Goal: Task Accomplishment & Management: Complete application form

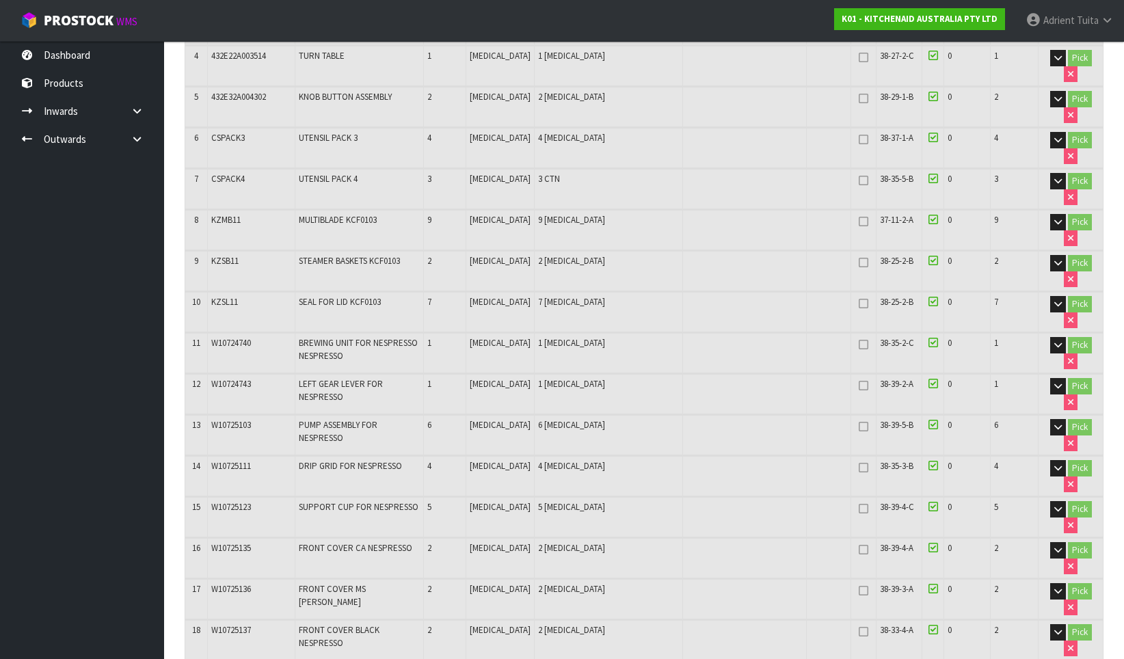
scroll to position [407, 0]
click at [234, 420] on span "W10725103" at bounding box center [231, 426] width 40 height 12
copy span "W10725103"
click at [232, 420] on span "W10725103" at bounding box center [231, 426] width 40 height 12
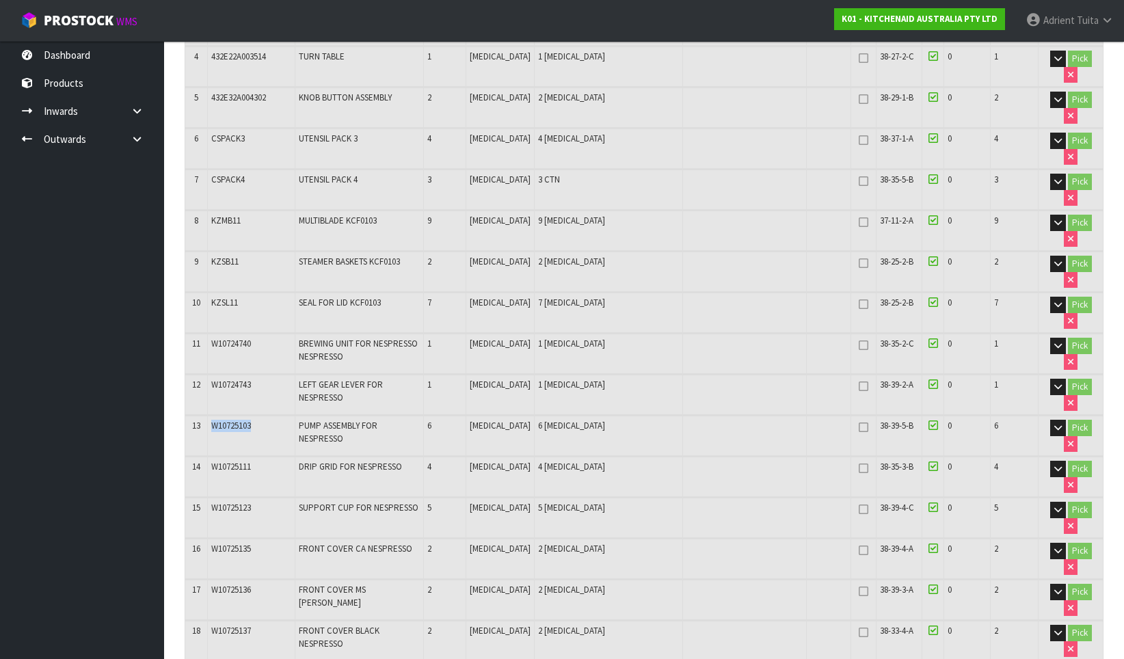
click at [232, 420] on span "W10725103" at bounding box center [231, 426] width 40 height 12
copy span "W10725103"
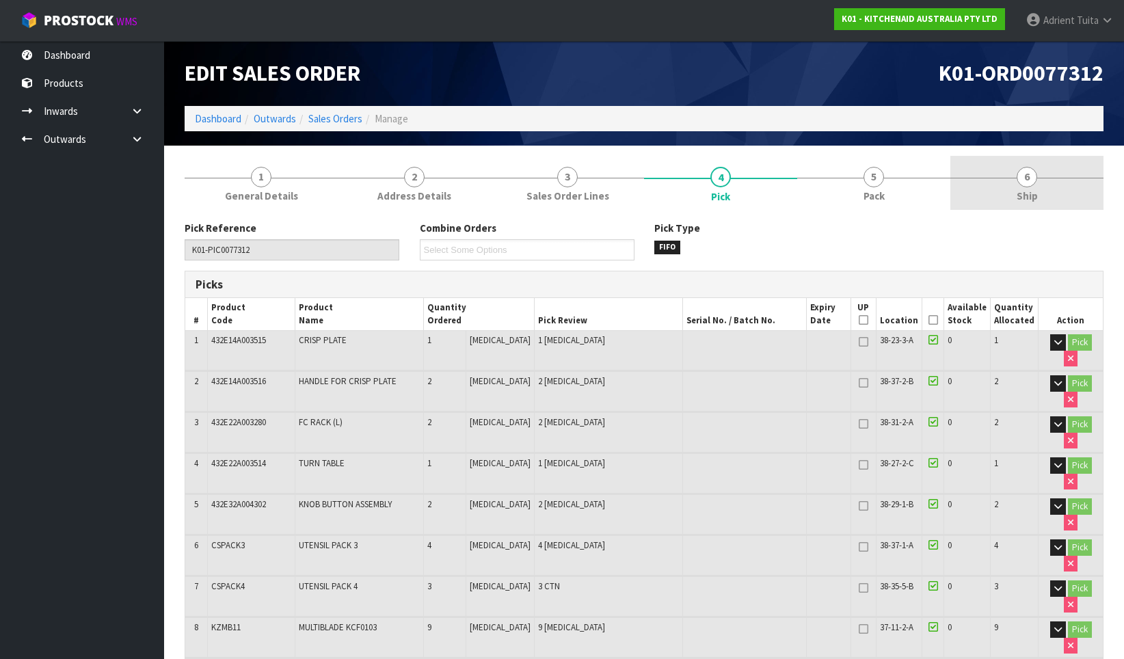
scroll to position [494, 0]
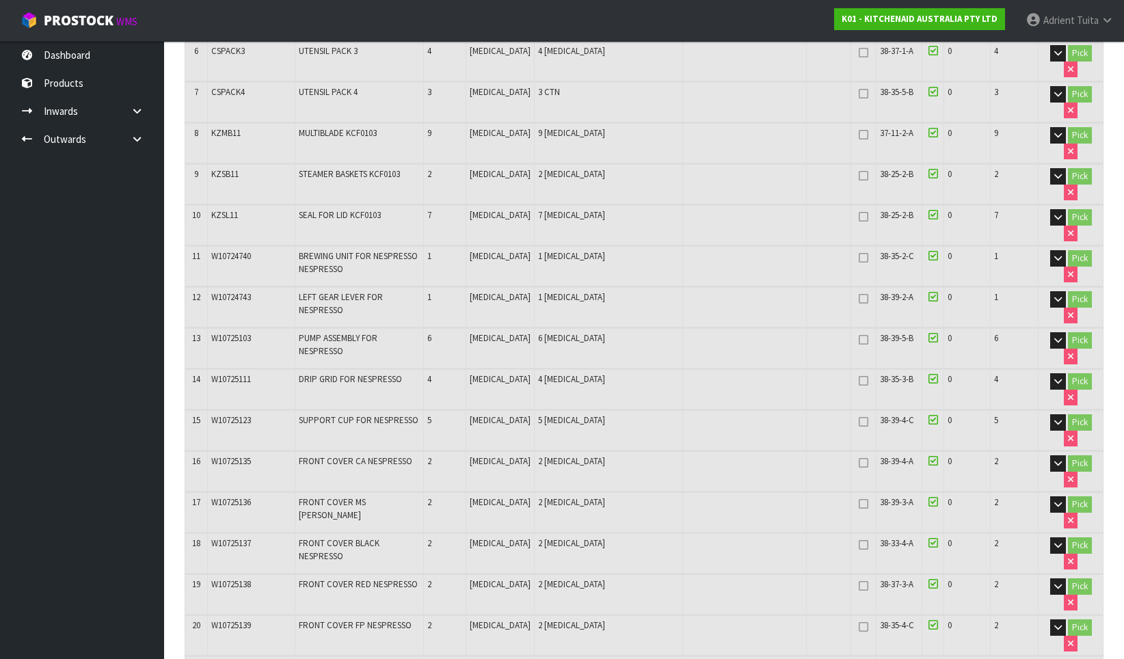
click at [213, 619] on span "W10725139" at bounding box center [231, 625] width 40 height 12
copy tr "W10725139"
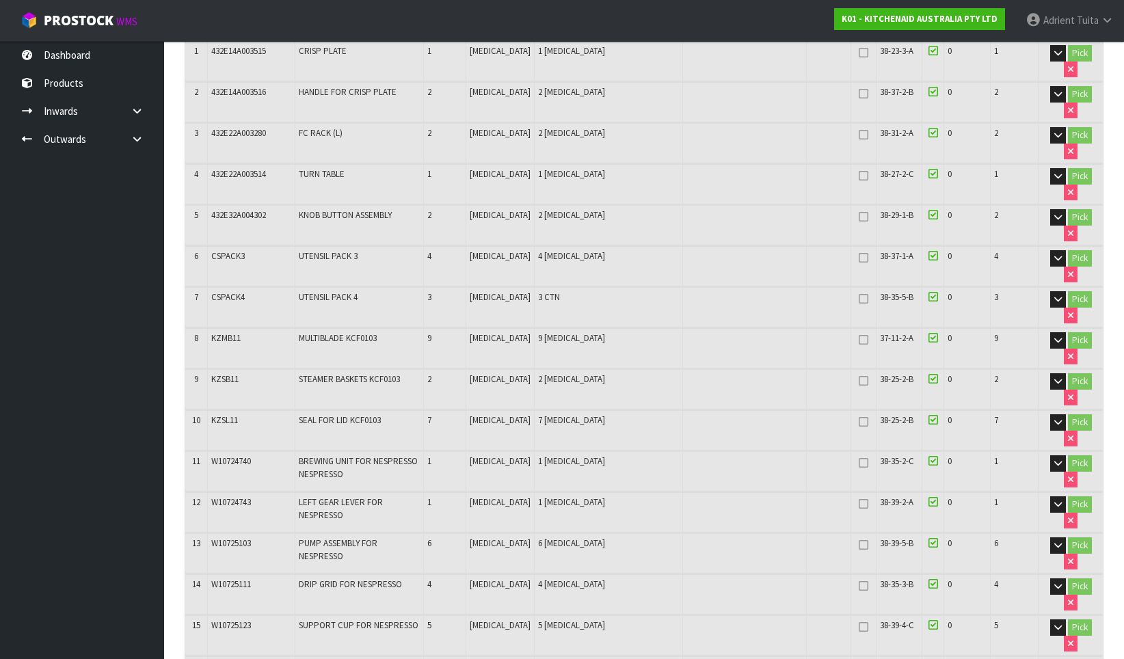
scroll to position [966, 0]
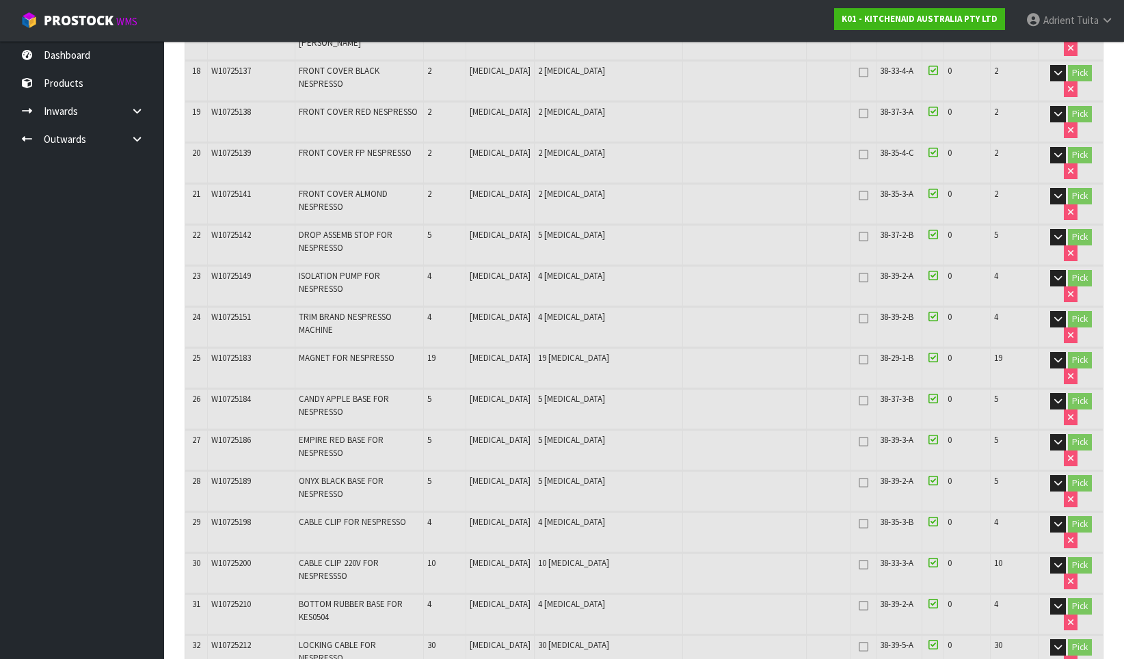
copy span "W10725221"
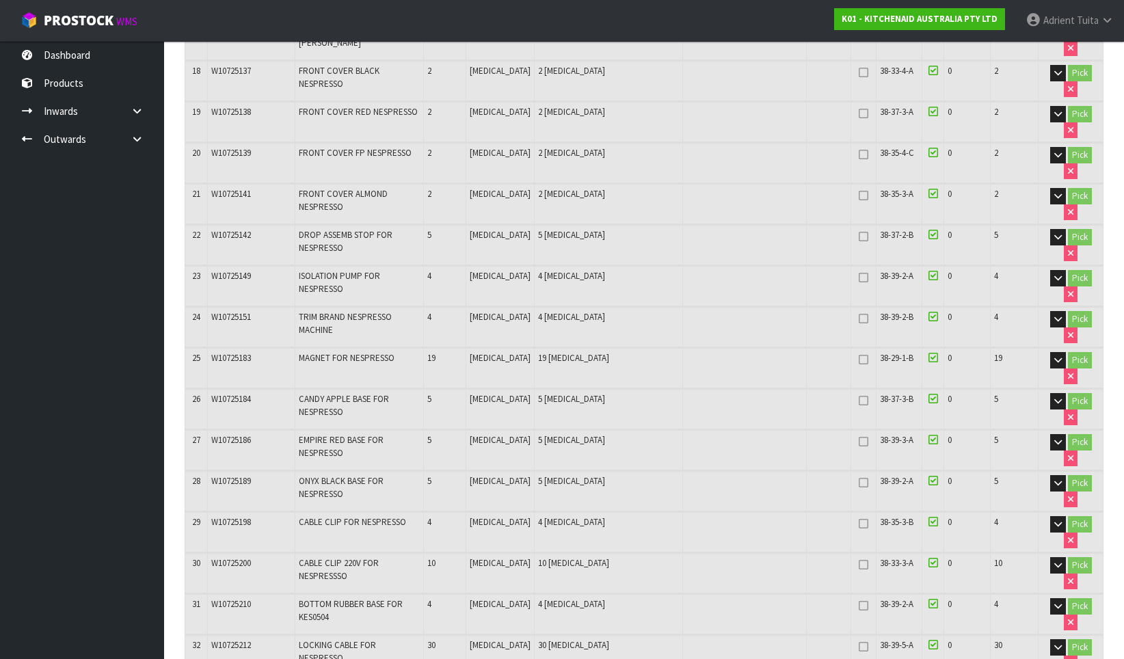
copy span "W10749017"
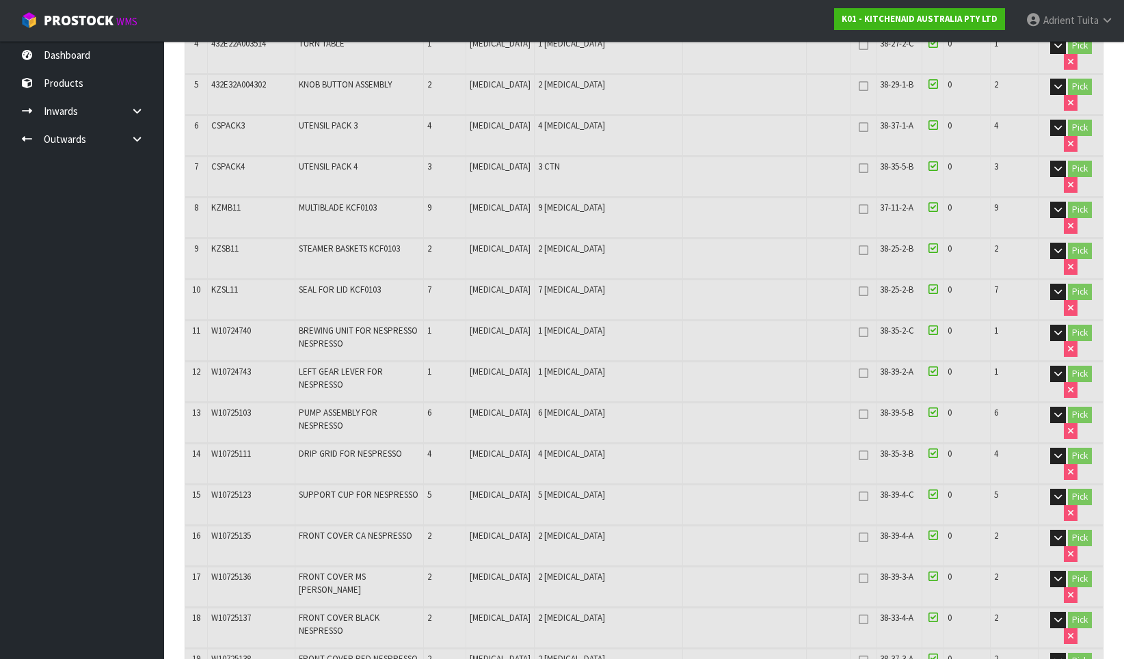
scroll to position [1249, 0]
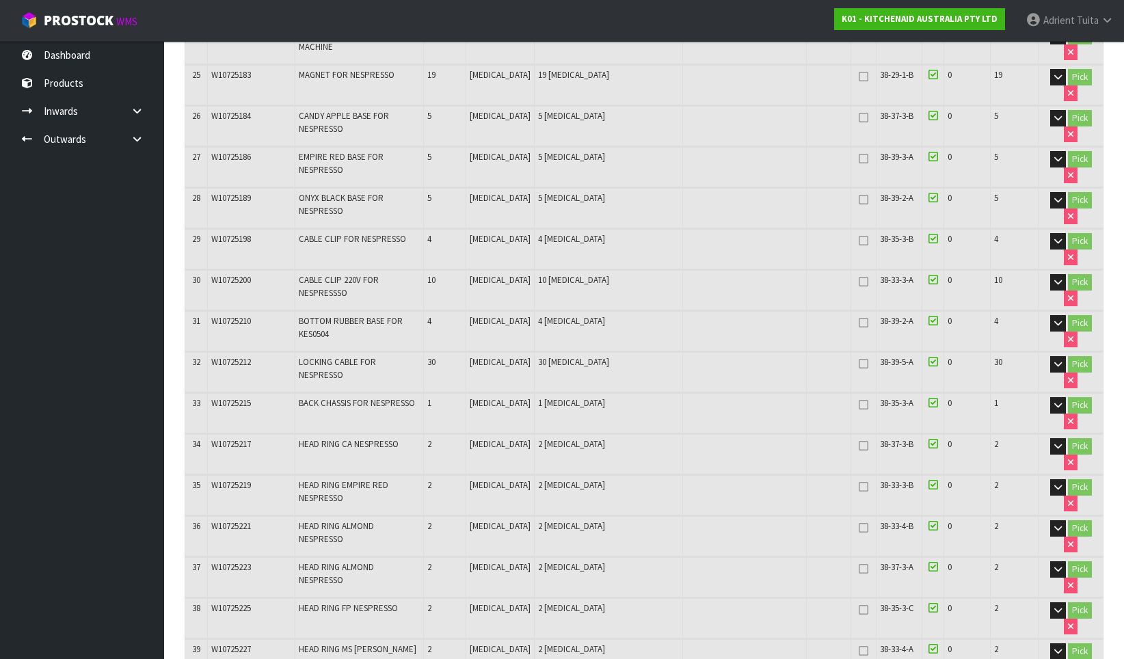
copy span "W10757795"
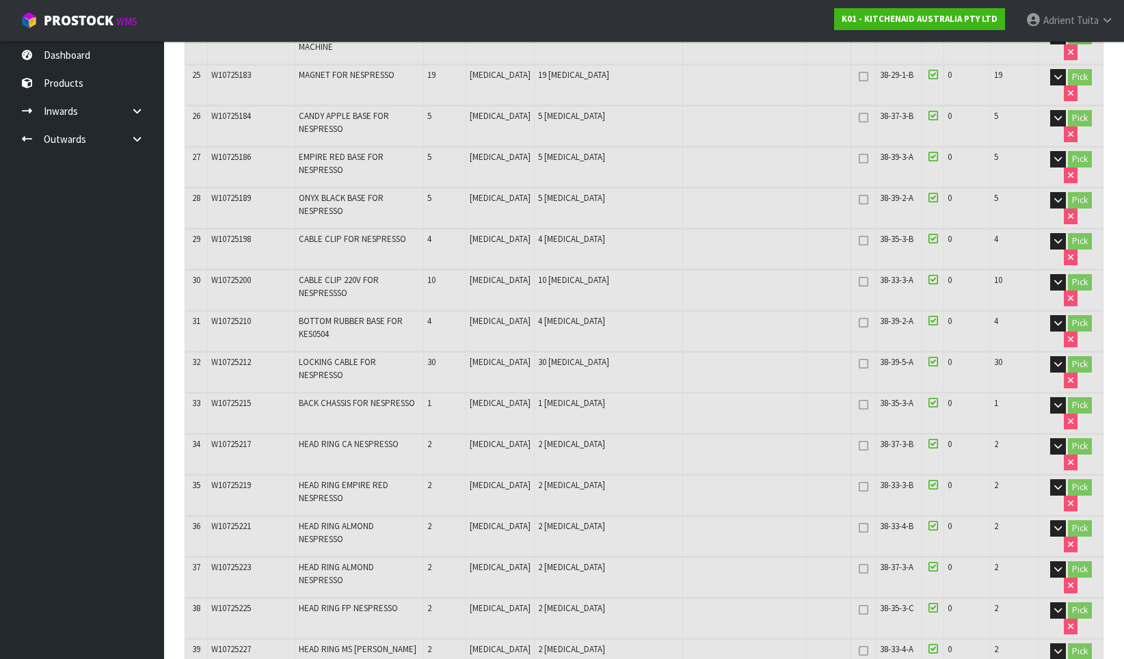
copy span "W10749017"
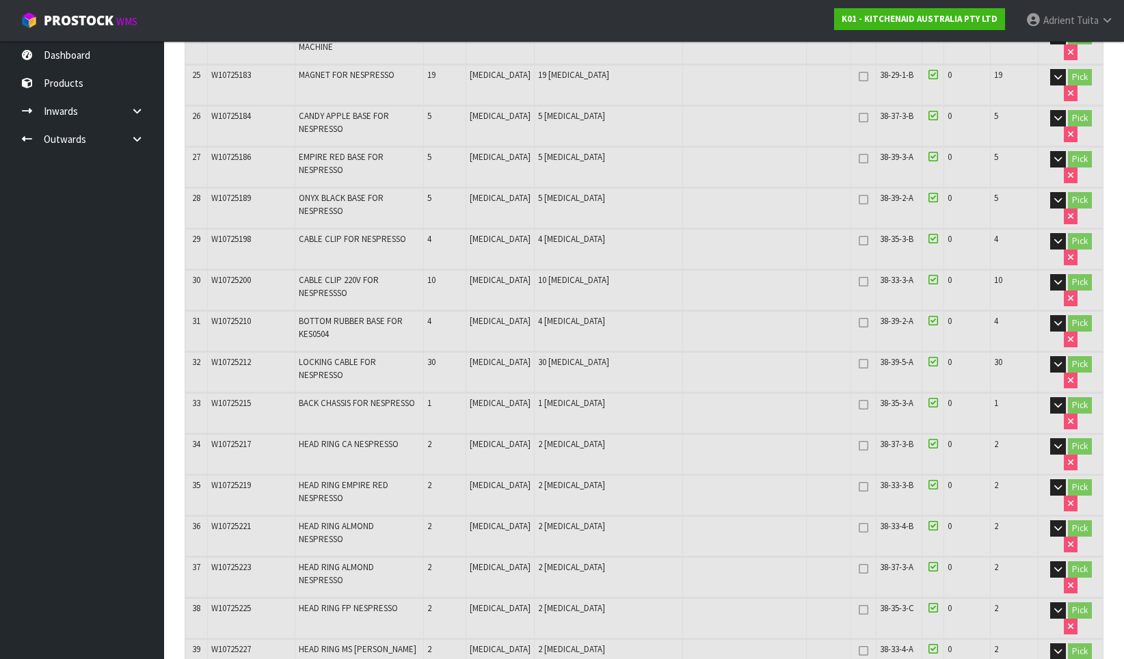
copy tr "W10757795"
copy span "W10757795"
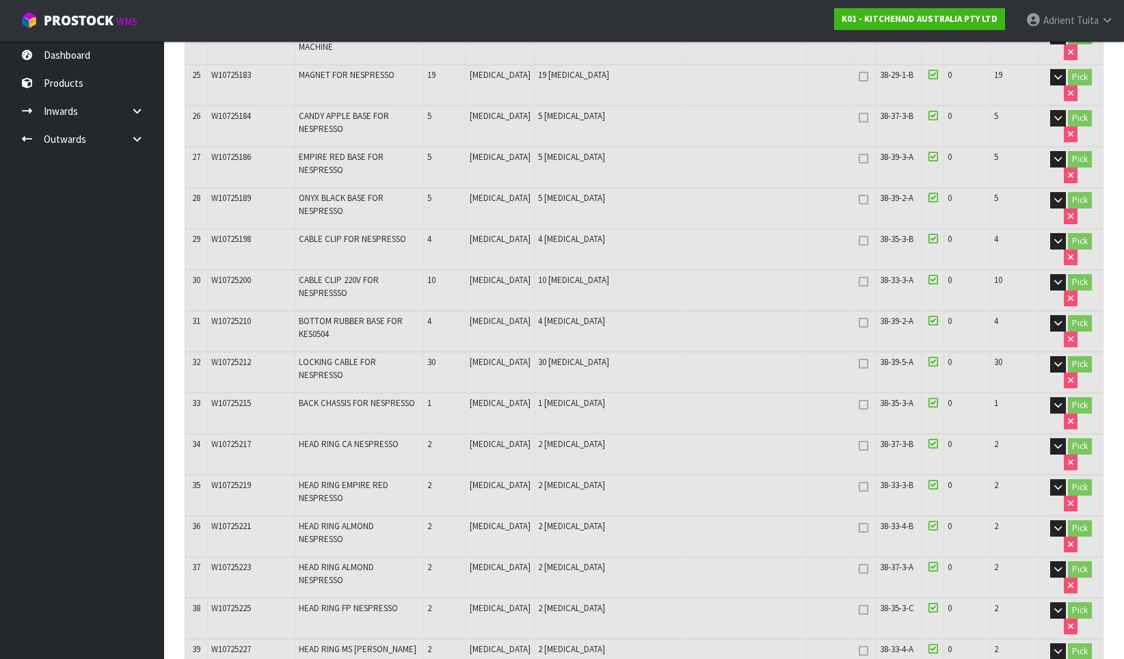
scroll to position [85, 0]
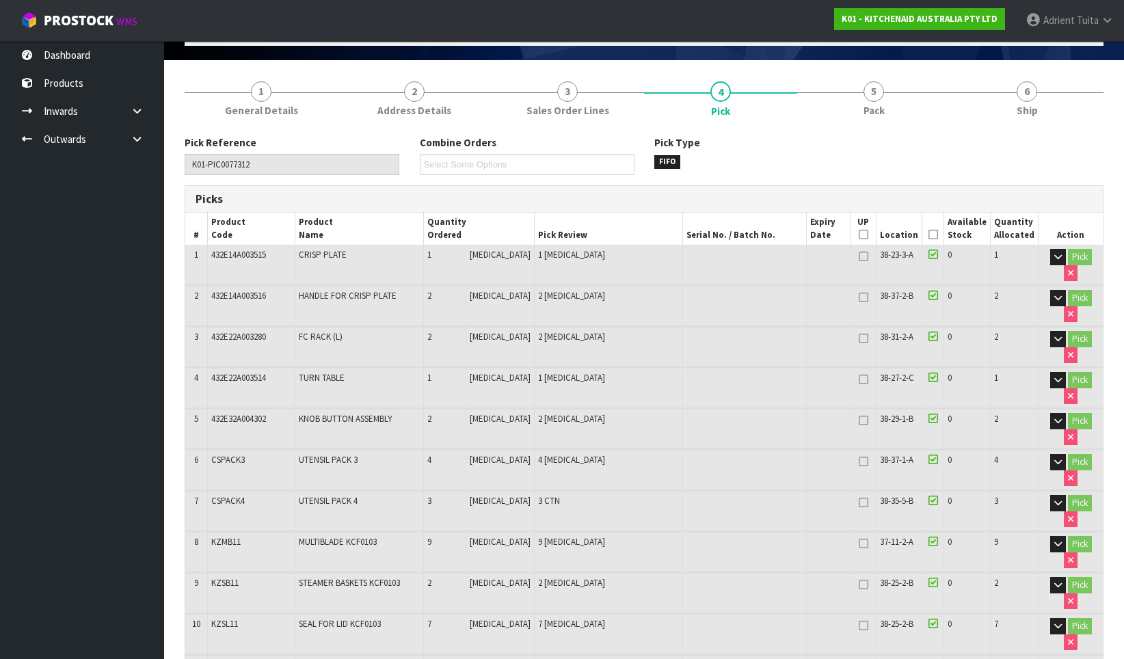
click at [219, 372] on span "432E22A003514" at bounding box center [238, 378] width 55 height 12
copy tr "432E22A003514"
click at [219, 413] on span "432E32A004302" at bounding box center [238, 419] width 55 height 12
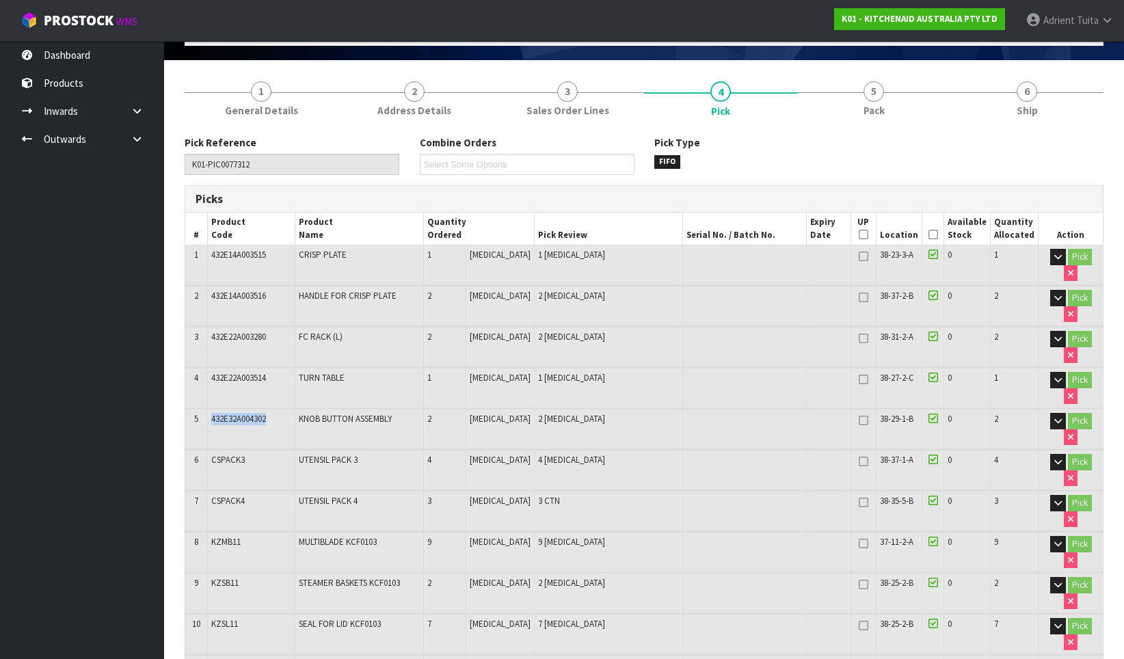
click at [219, 413] on span "432E32A004302" at bounding box center [238, 419] width 55 height 12
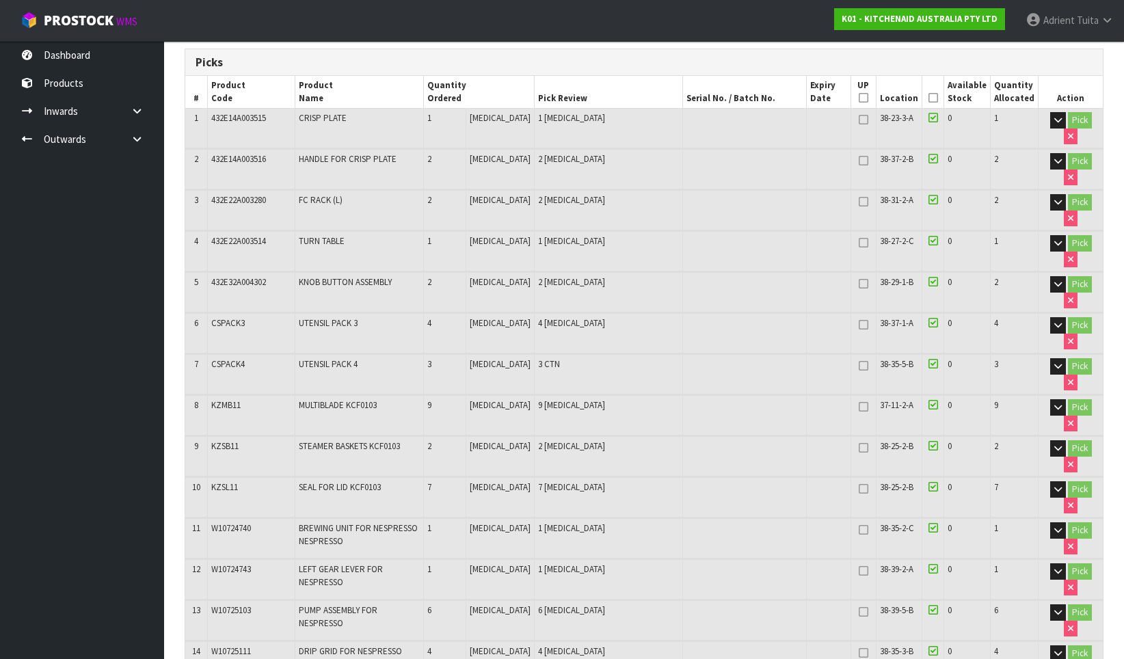
scroll to position [1249, 0]
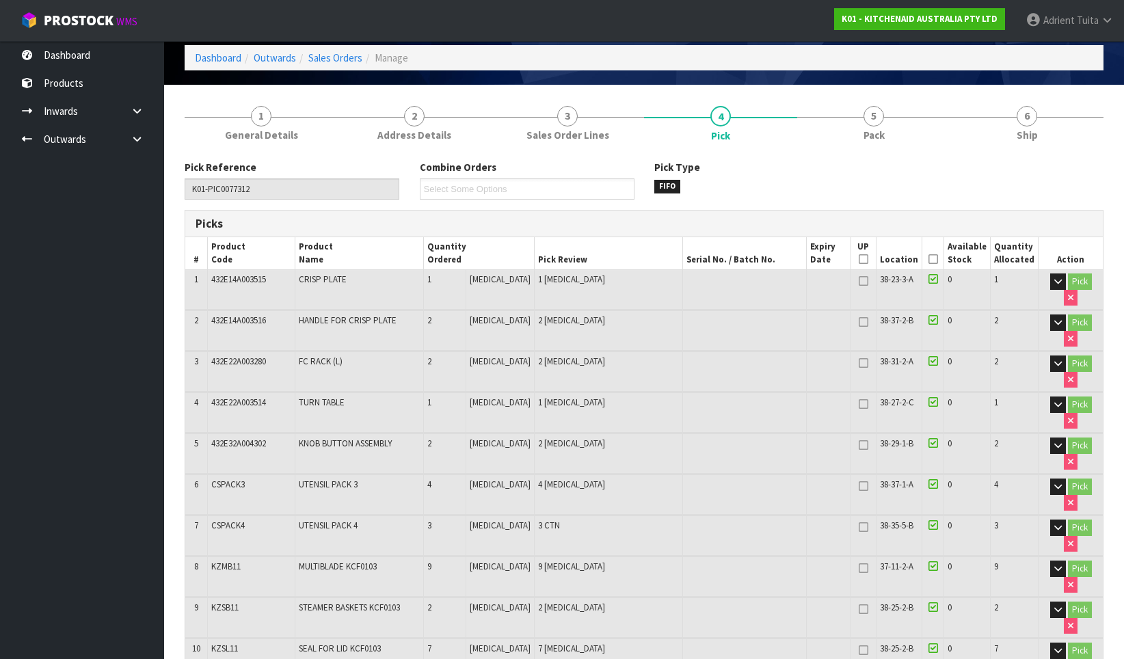
click at [223, 355] on span "432E22A003280" at bounding box center [238, 361] width 55 height 12
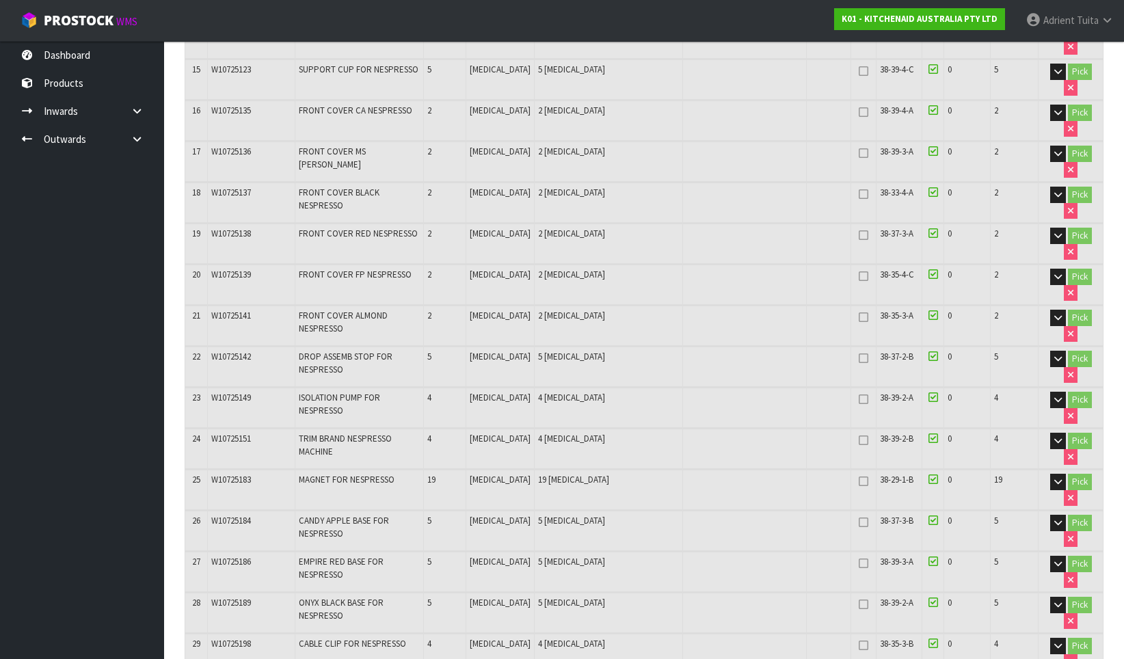
scroll to position [1162, 0]
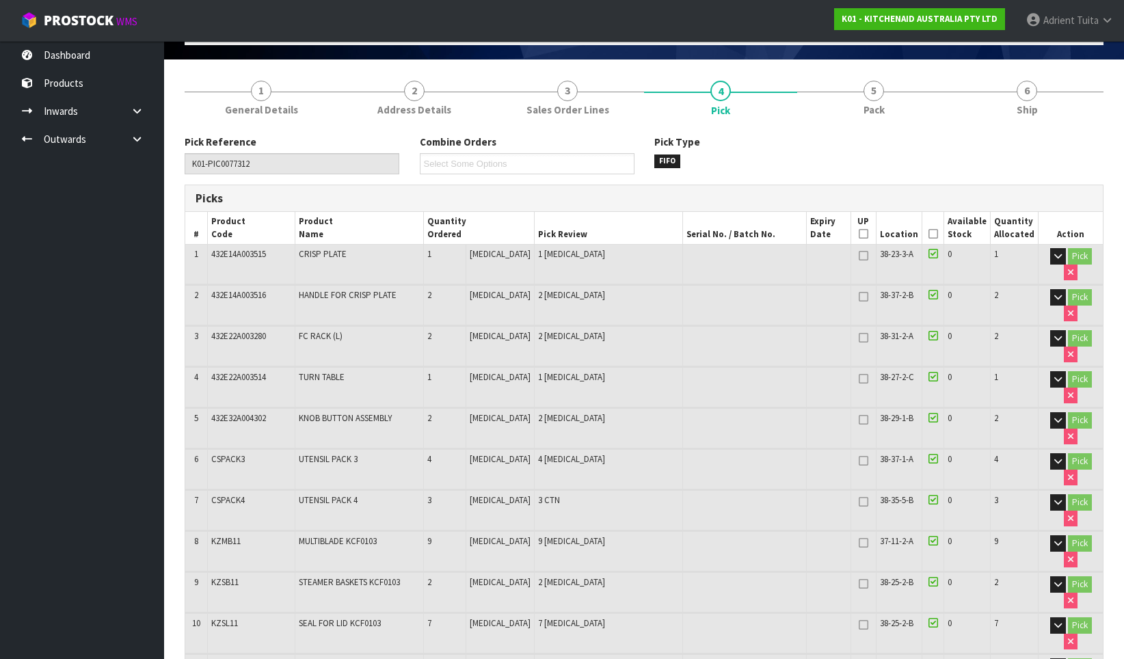
scroll to position [0, 0]
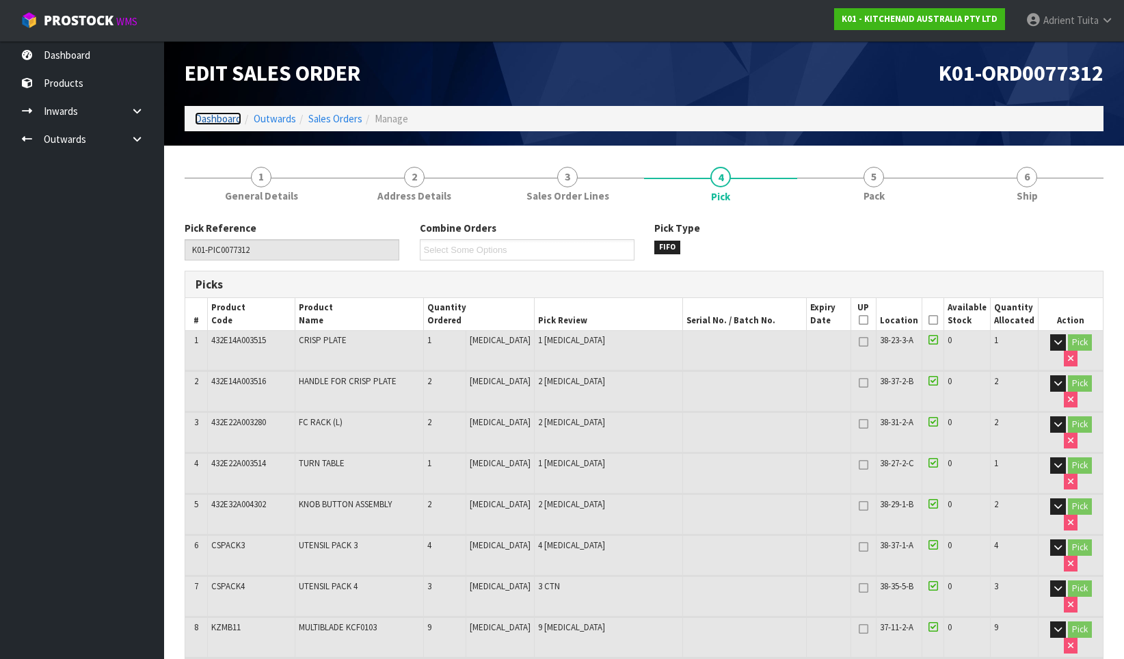
click at [223, 124] on link "Dashboard" at bounding box center [218, 118] width 46 height 13
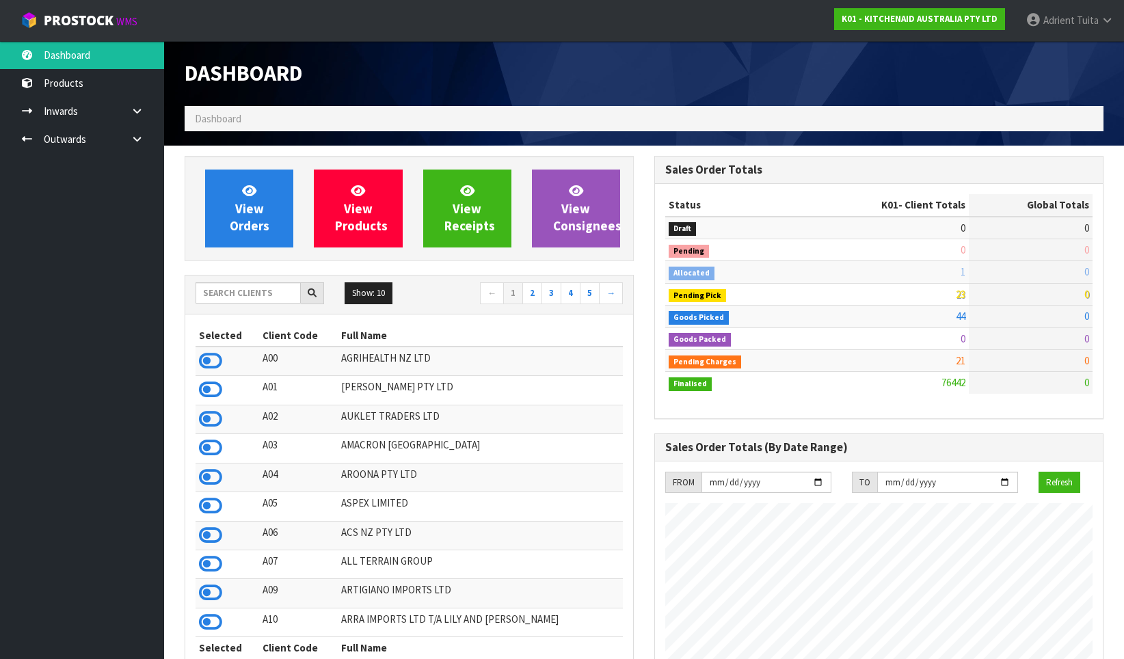
scroll to position [1035, 470]
click at [260, 226] on span "View Orders" at bounding box center [250, 207] width 40 height 51
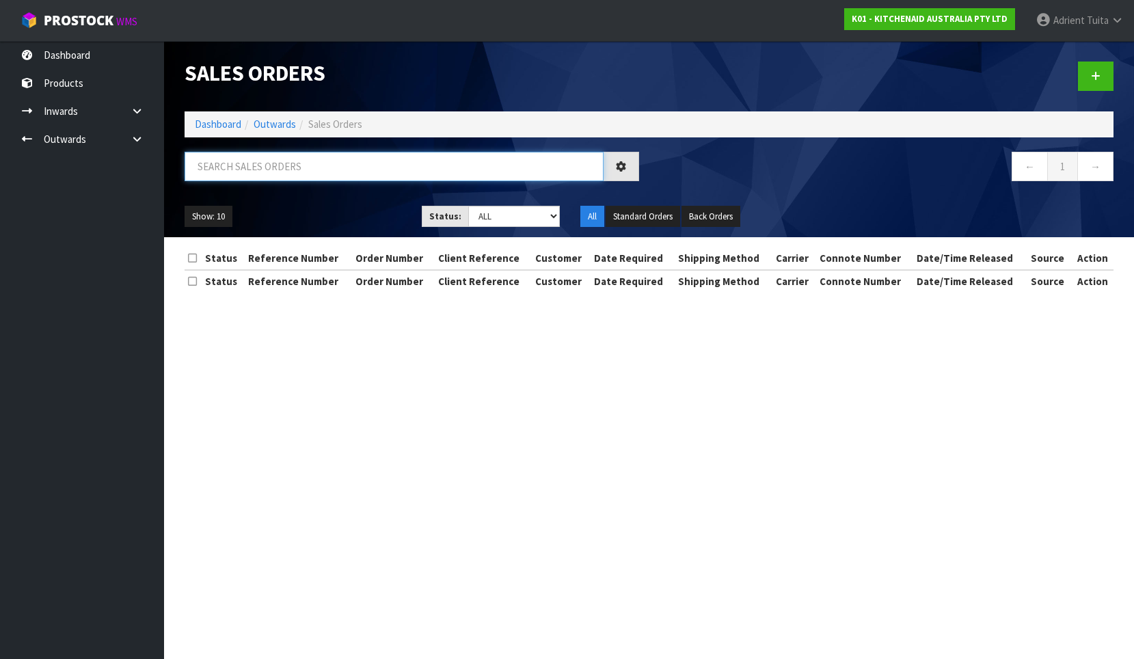
click at [252, 180] on input "text" at bounding box center [394, 166] width 419 height 29
type input "7312"
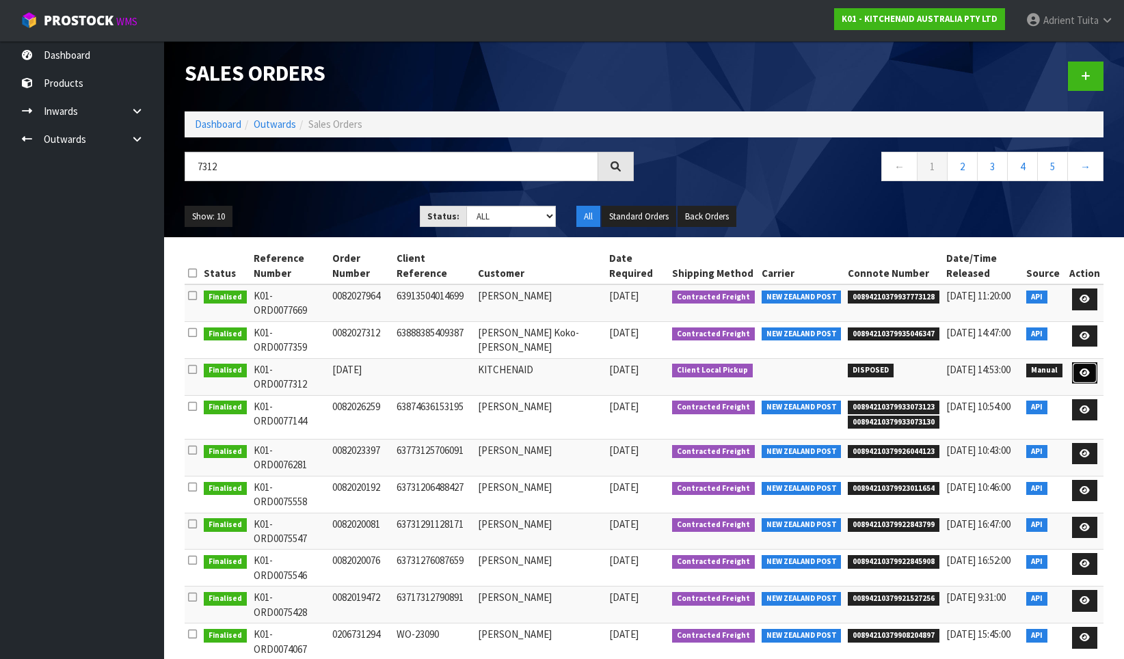
click at [1094, 363] on link at bounding box center [1084, 373] width 25 height 22
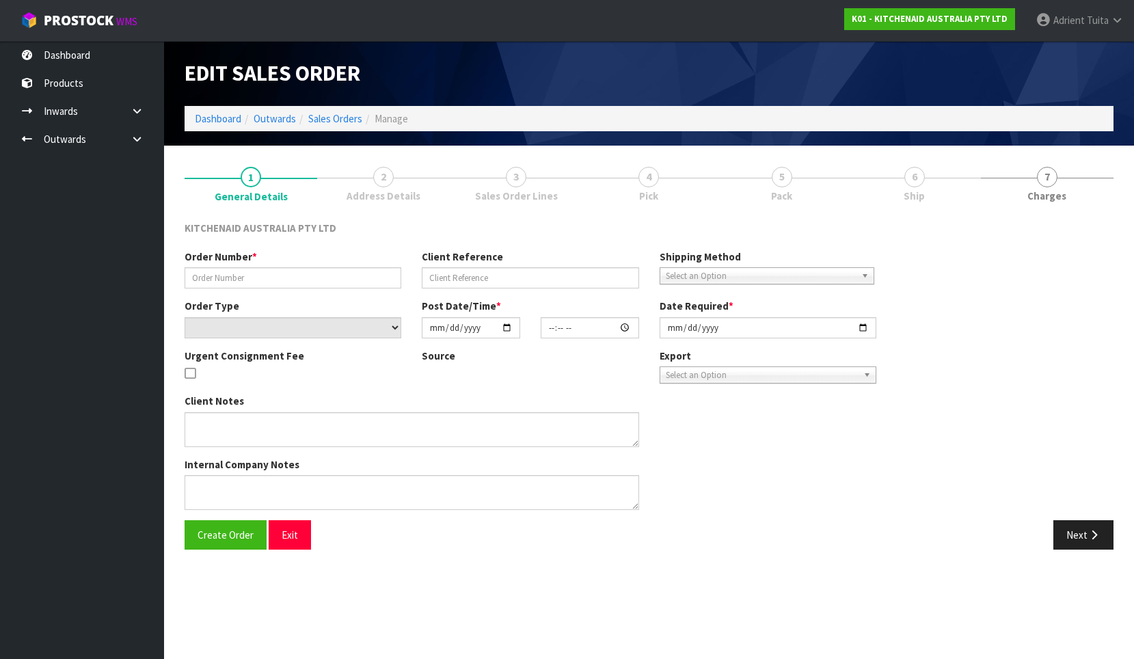
type input "[DATE]"
select select "number:0"
type input "[DATE]"
type input "14:18:00.000"
type input "[DATE]"
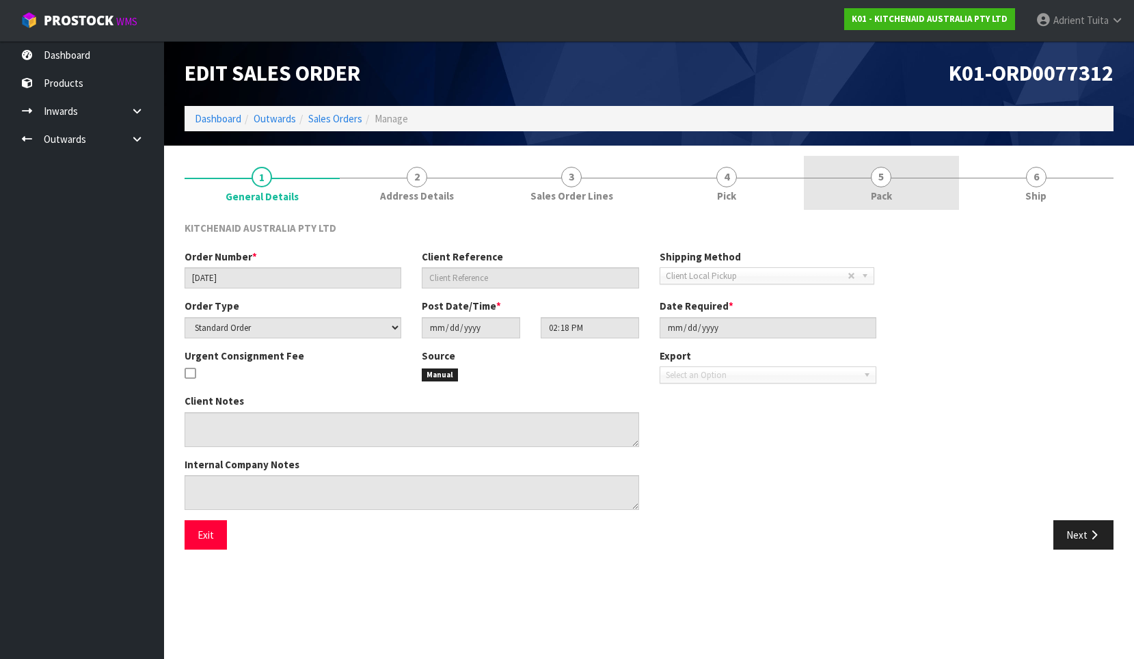
click at [915, 199] on link "5 Pack" at bounding box center [881, 183] width 155 height 54
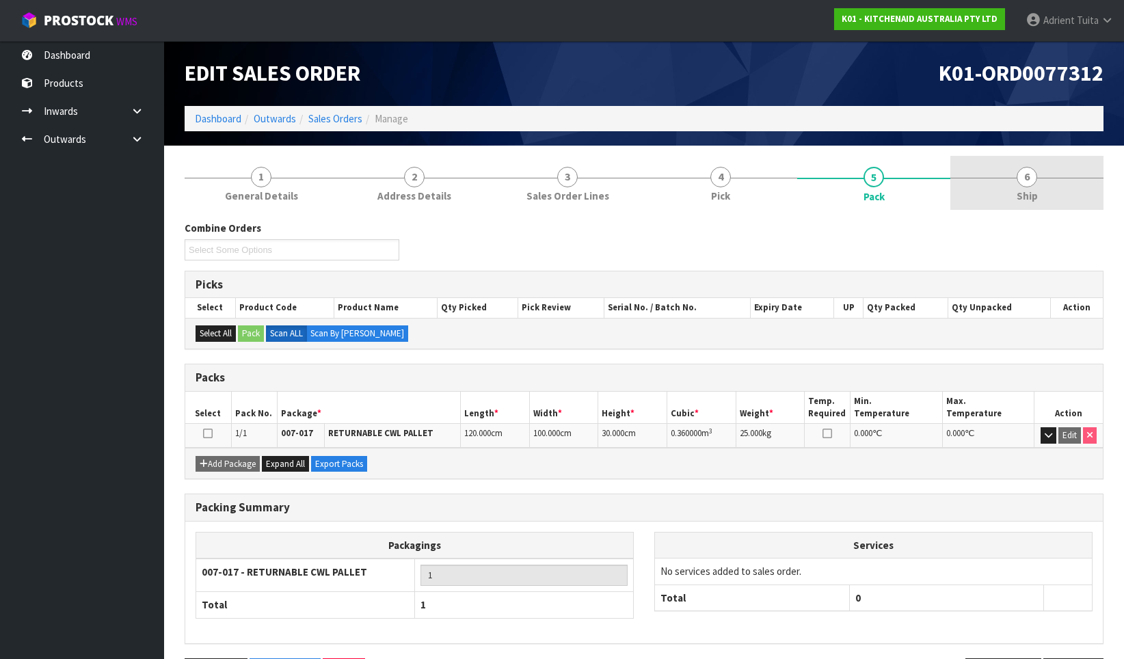
click at [1015, 170] on link "6 Ship" at bounding box center [1026, 183] width 153 height 54
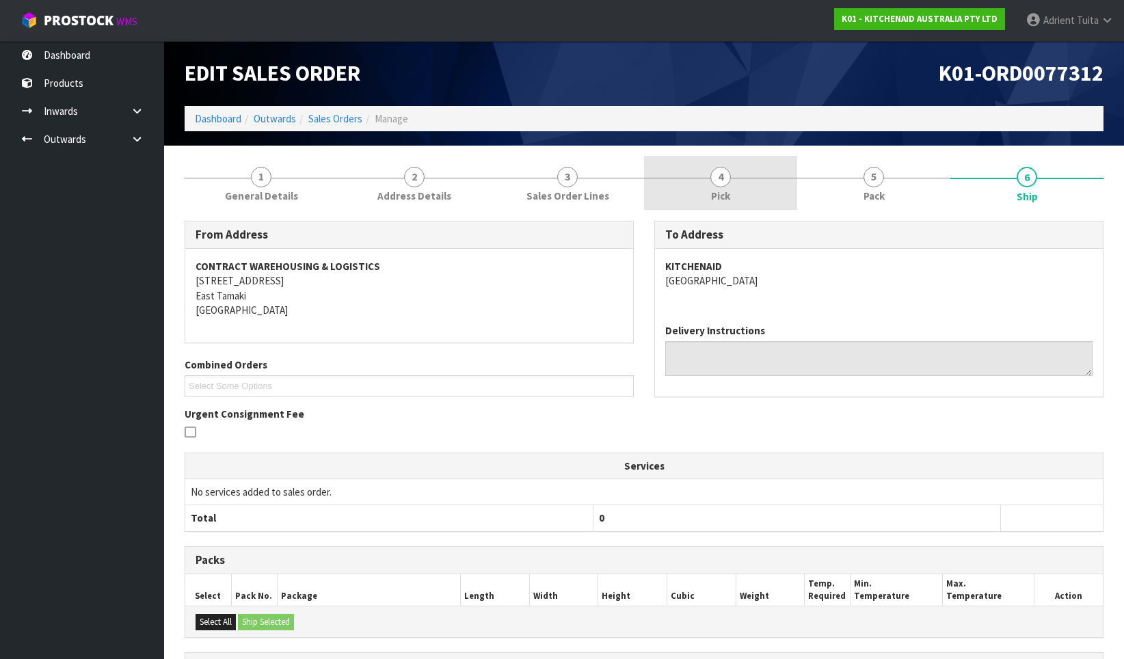
click at [657, 172] on link "4 Pick" at bounding box center [720, 183] width 153 height 54
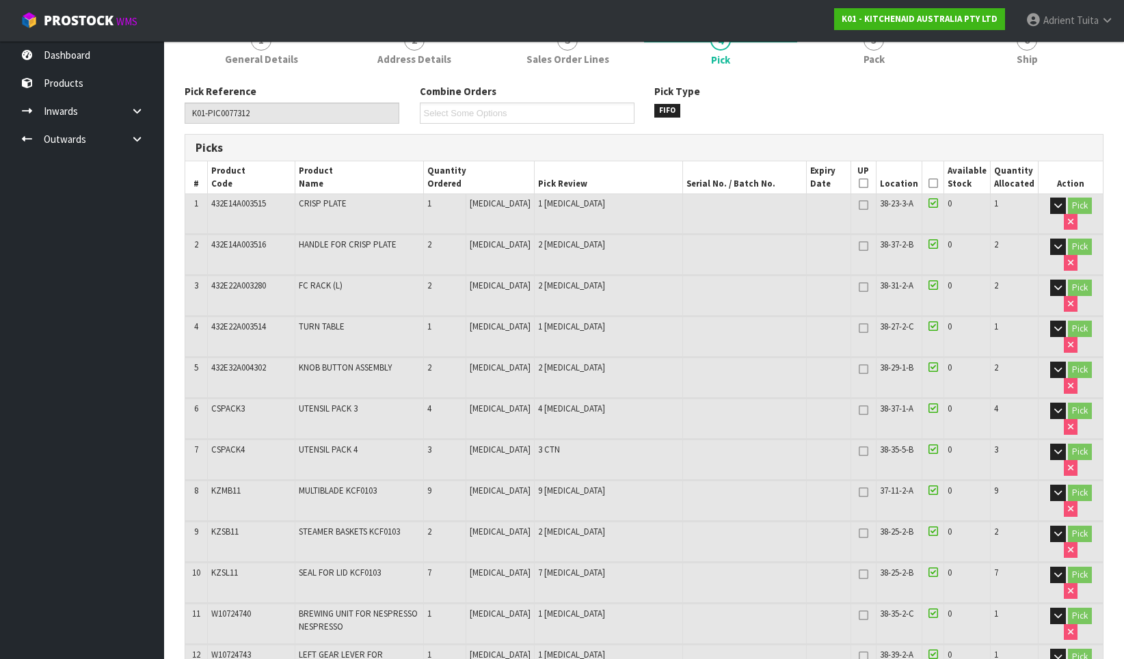
scroll to position [1249, 0]
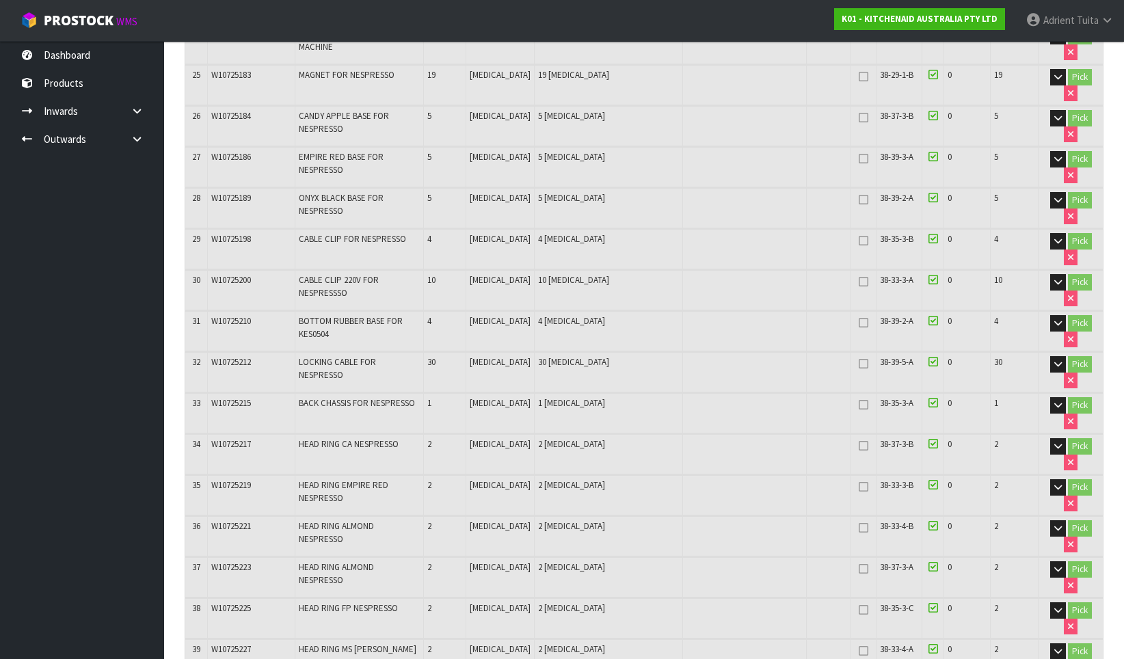
drag, startPoint x: 233, startPoint y: 327, endPoint x: 247, endPoint y: 334, distance: 16.2
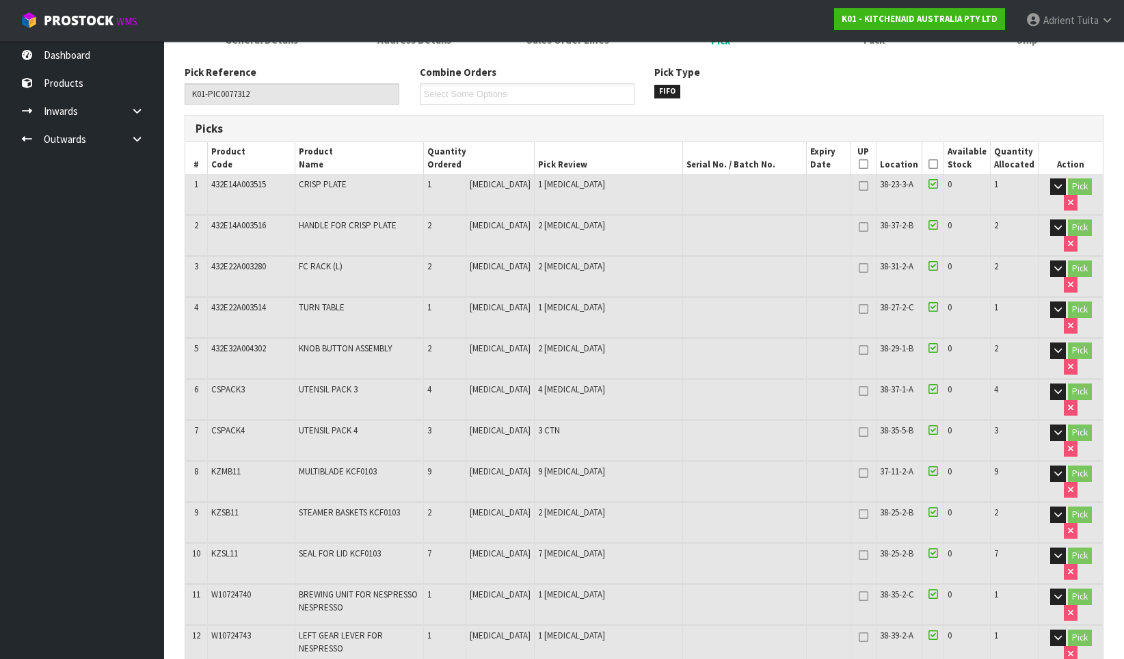
scroll to position [0, 0]
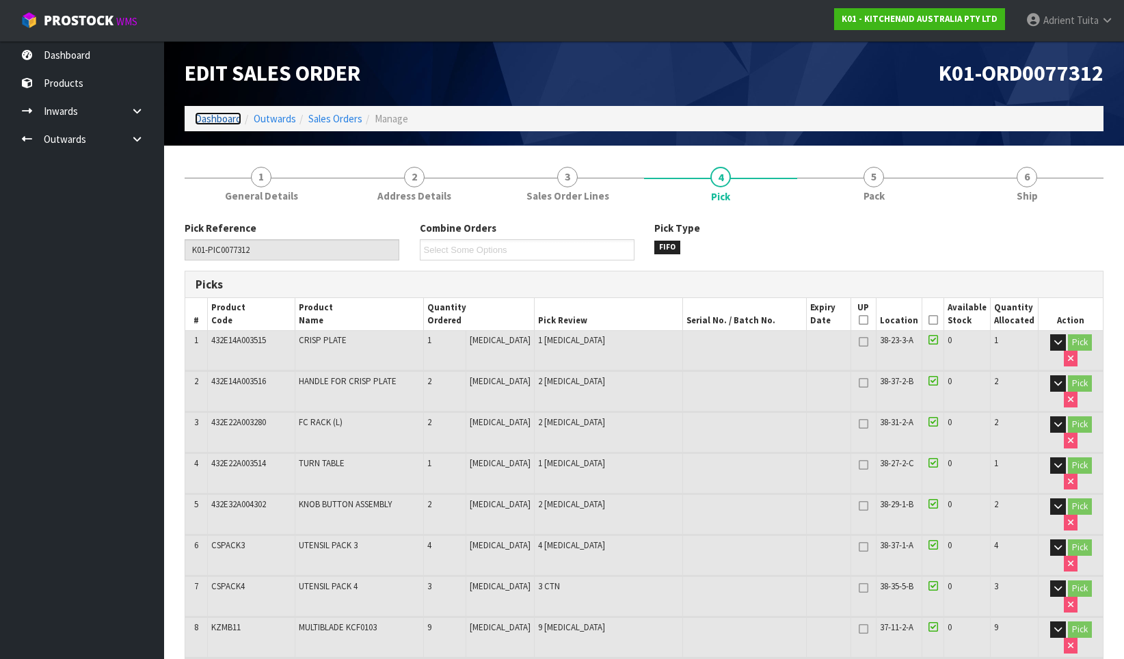
click at [225, 118] on link "Dashboard" at bounding box center [218, 118] width 46 height 13
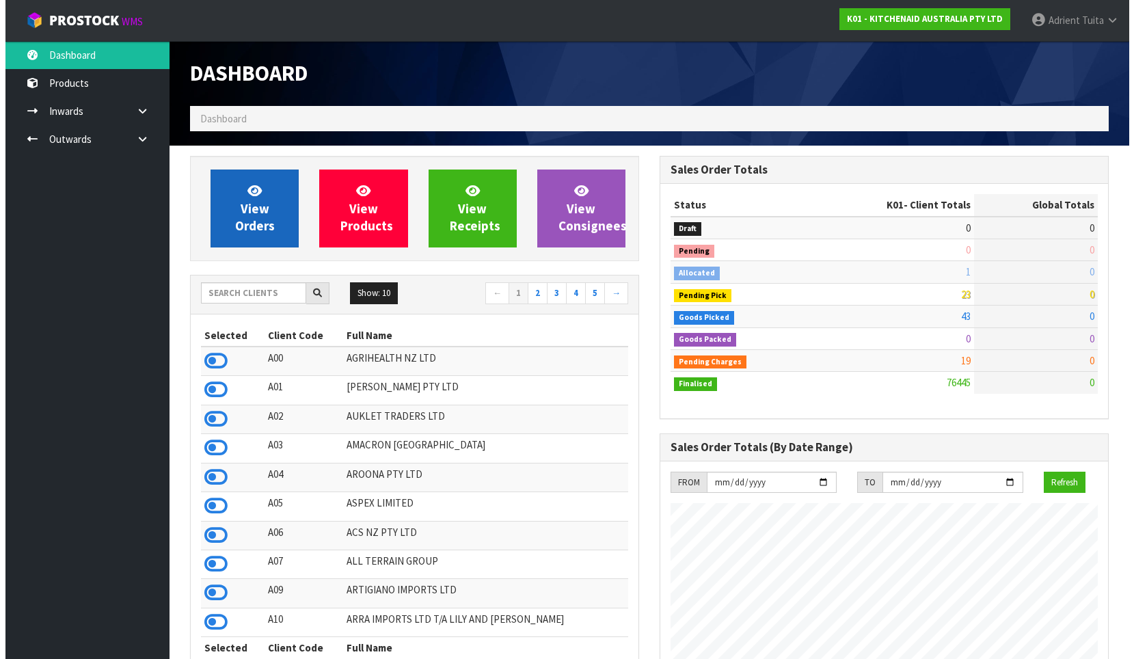
scroll to position [1035, 470]
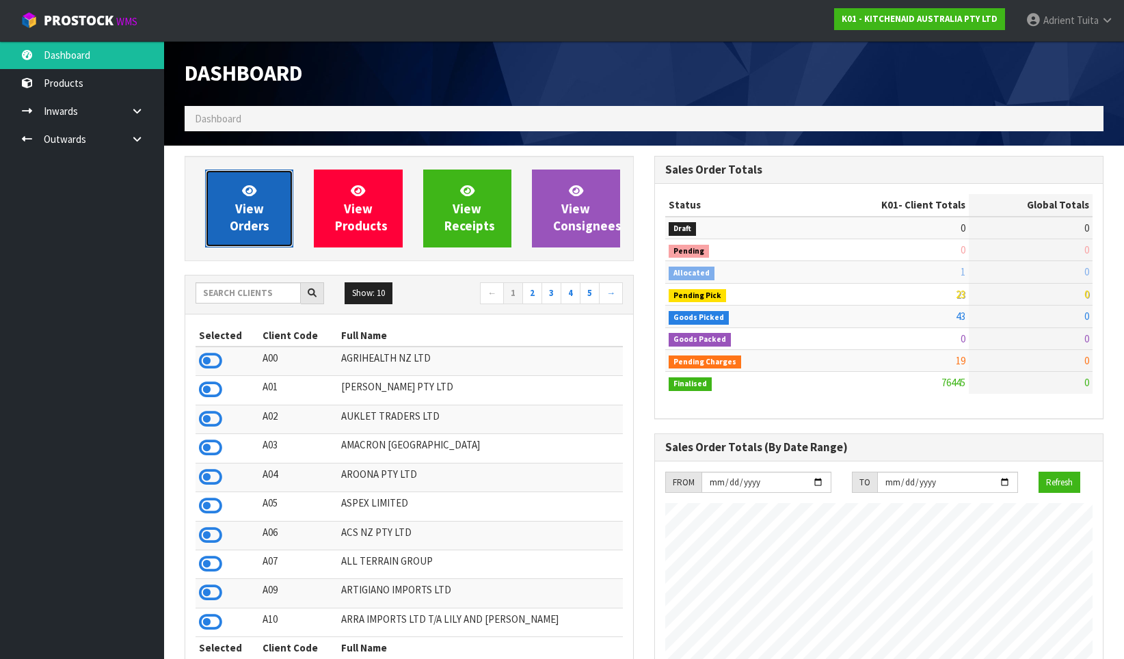
click at [243, 212] on span "View Orders" at bounding box center [250, 207] width 40 height 51
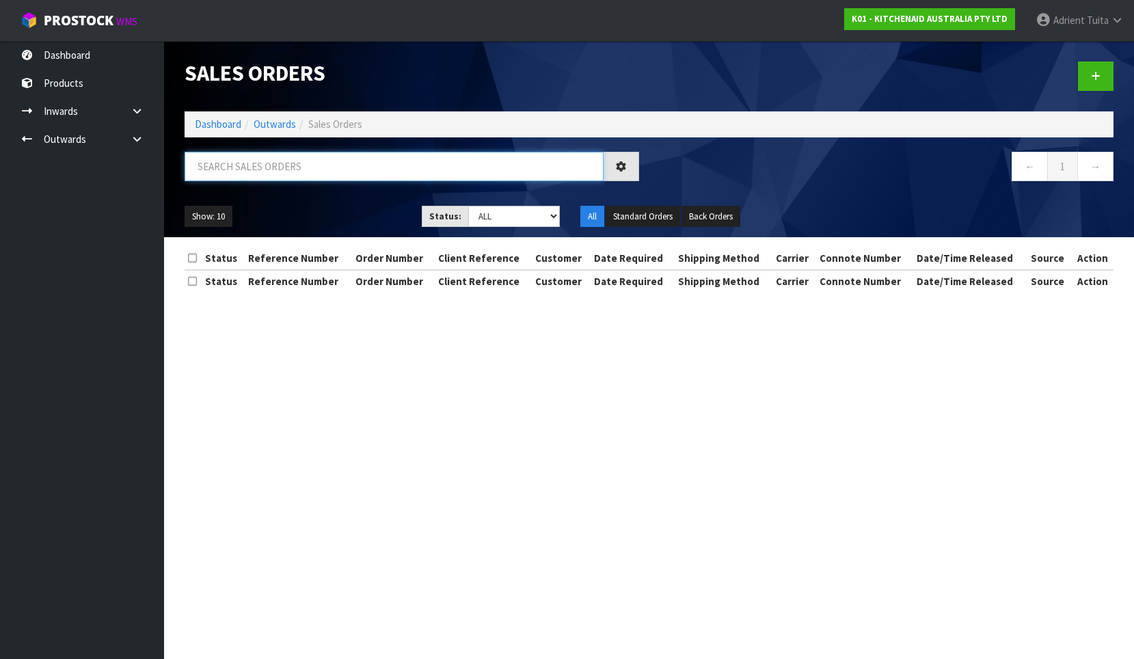
click at [236, 158] on input "text" at bounding box center [394, 166] width 419 height 29
type input "7312"
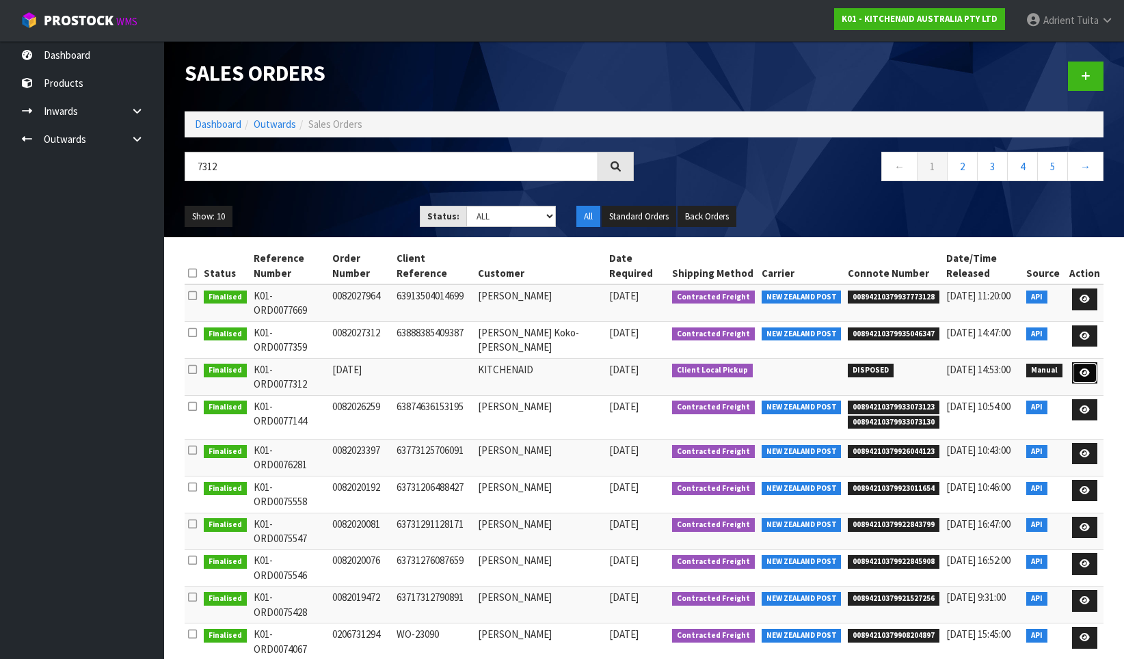
click at [1082, 368] on icon at bounding box center [1084, 372] width 10 height 9
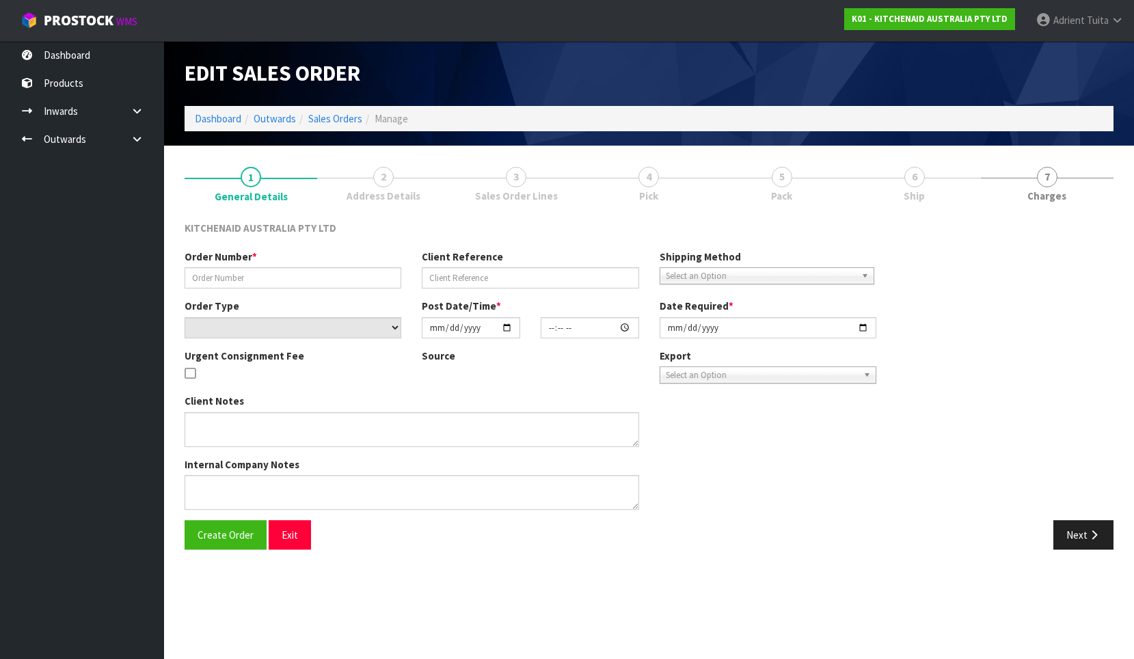
type input "[DATE]"
select select "number:0"
type input "[DATE]"
type input "14:18:00.000"
type input "[DATE]"
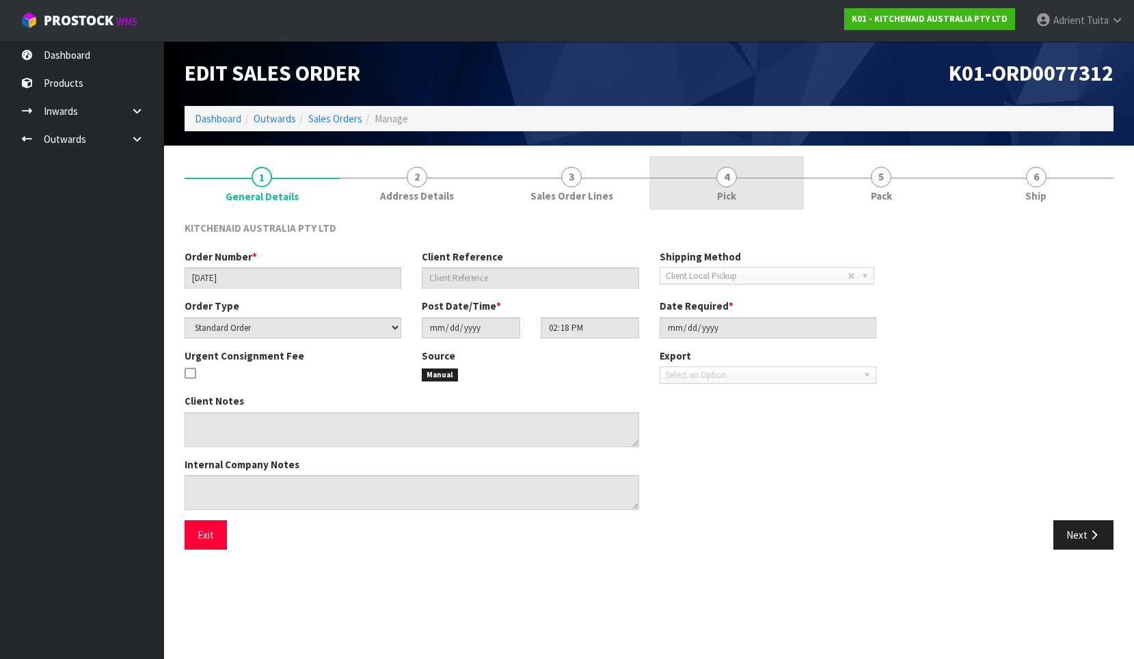
click at [791, 185] on link "4 Pick" at bounding box center [726, 183] width 155 height 54
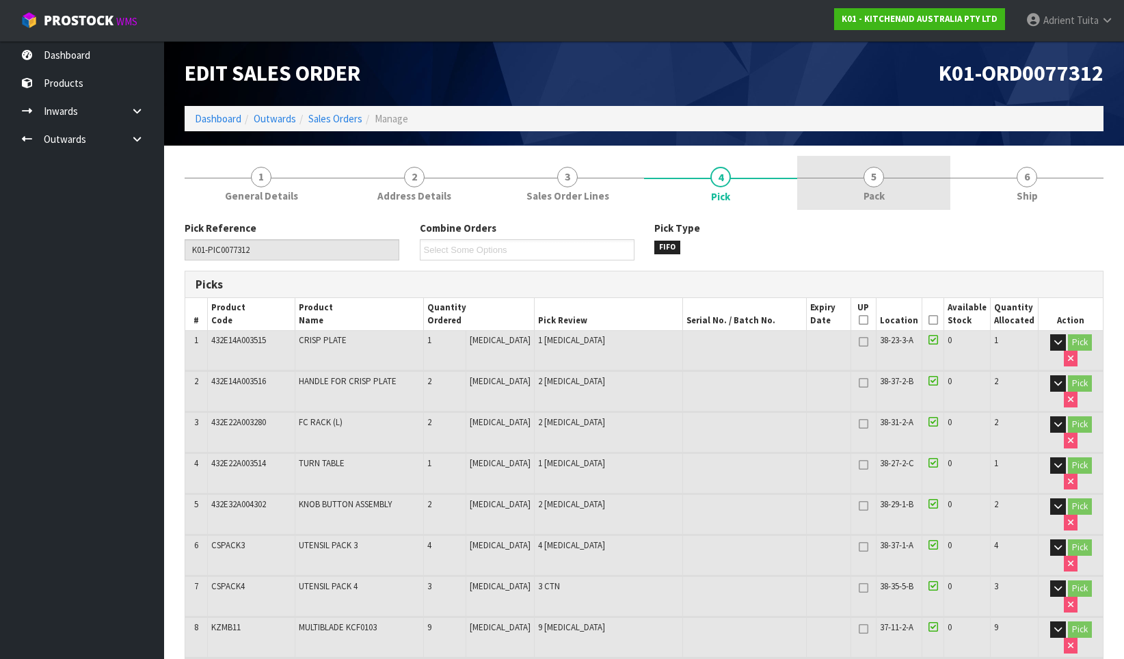
click at [886, 197] on link "5 Pack" at bounding box center [873, 183] width 153 height 54
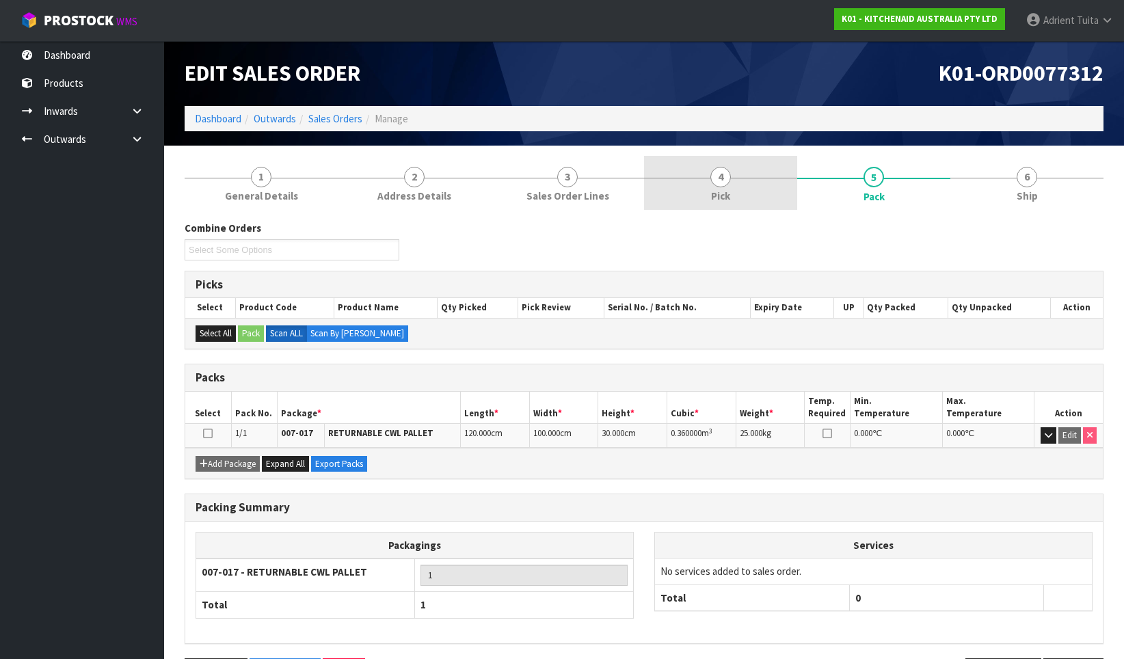
click at [738, 182] on link "4 Pick" at bounding box center [720, 183] width 153 height 54
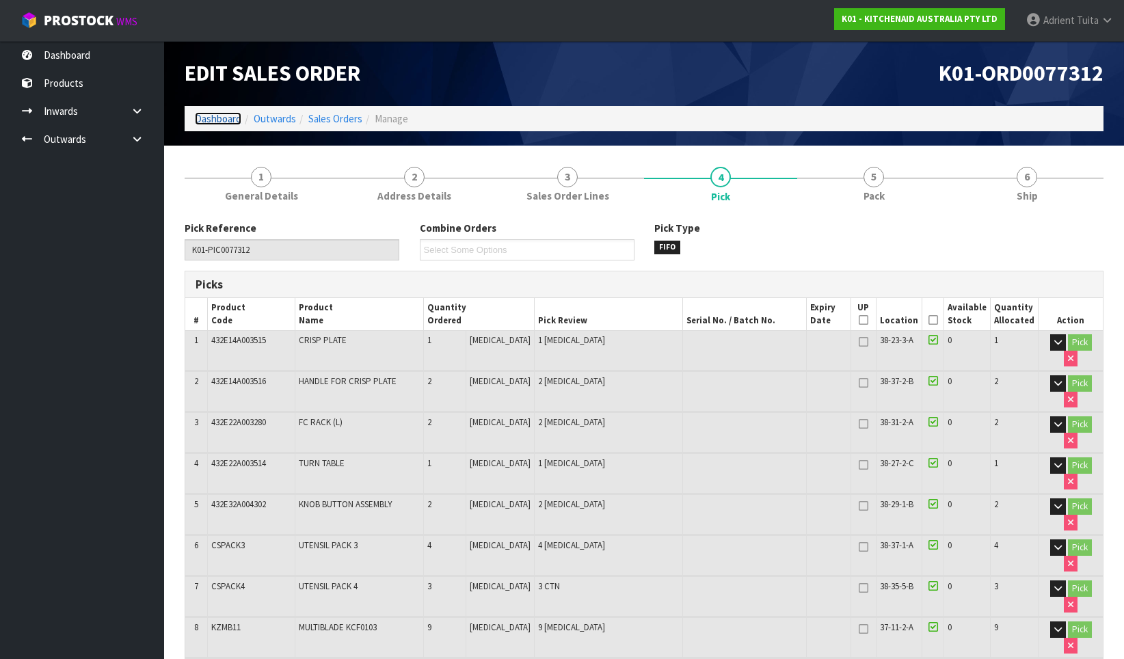
click at [228, 121] on link "Dashboard" at bounding box center [218, 118] width 46 height 13
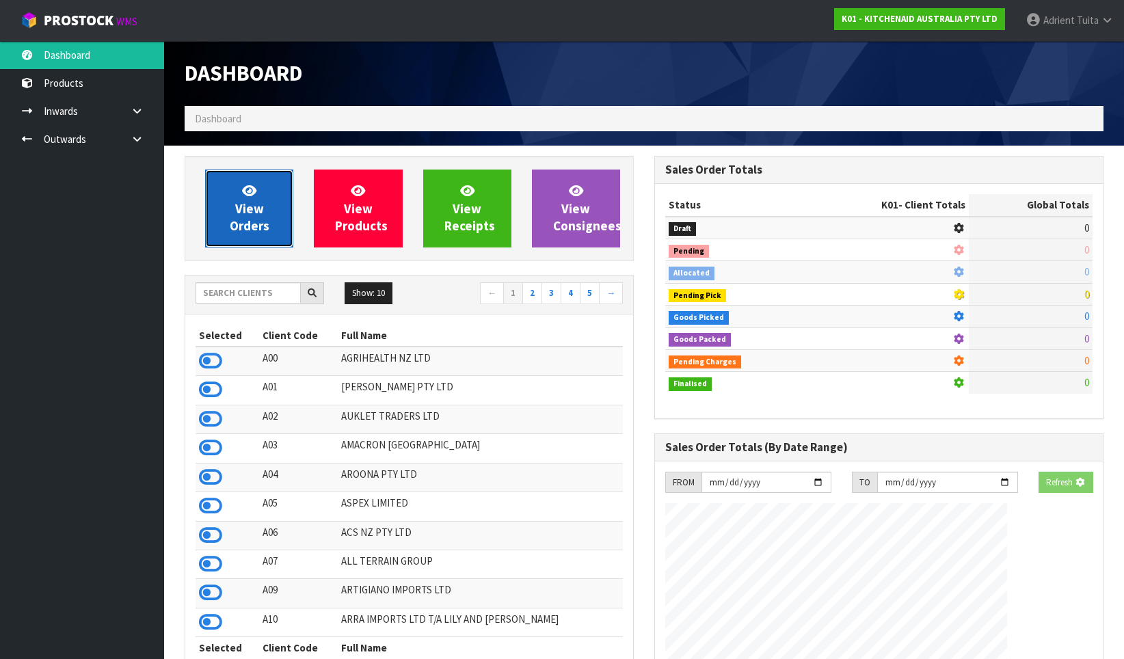
click at [219, 206] on link "View Orders" at bounding box center [249, 208] width 88 height 78
